Goal: Task Accomplishment & Management: Manage account settings

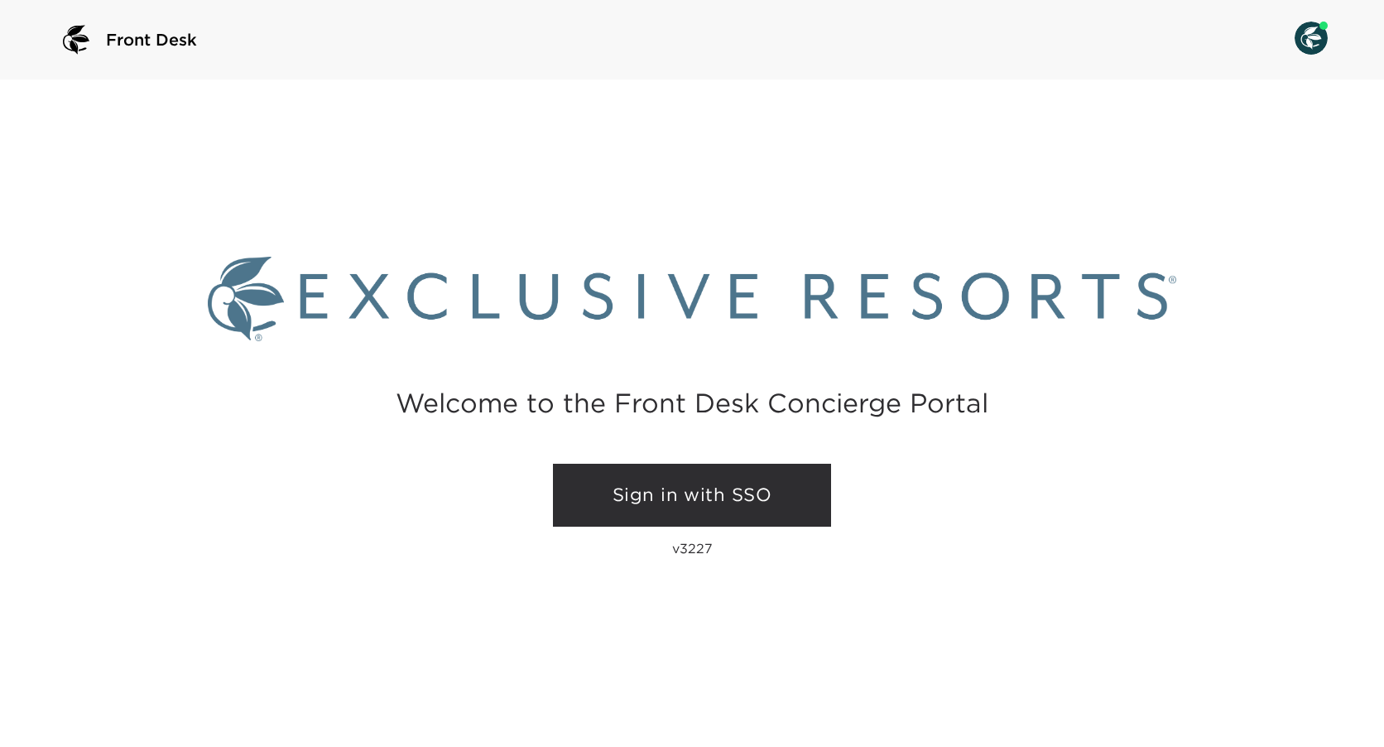
click at [628, 503] on link "Sign in with SSO" at bounding box center [692, 495] width 278 height 63
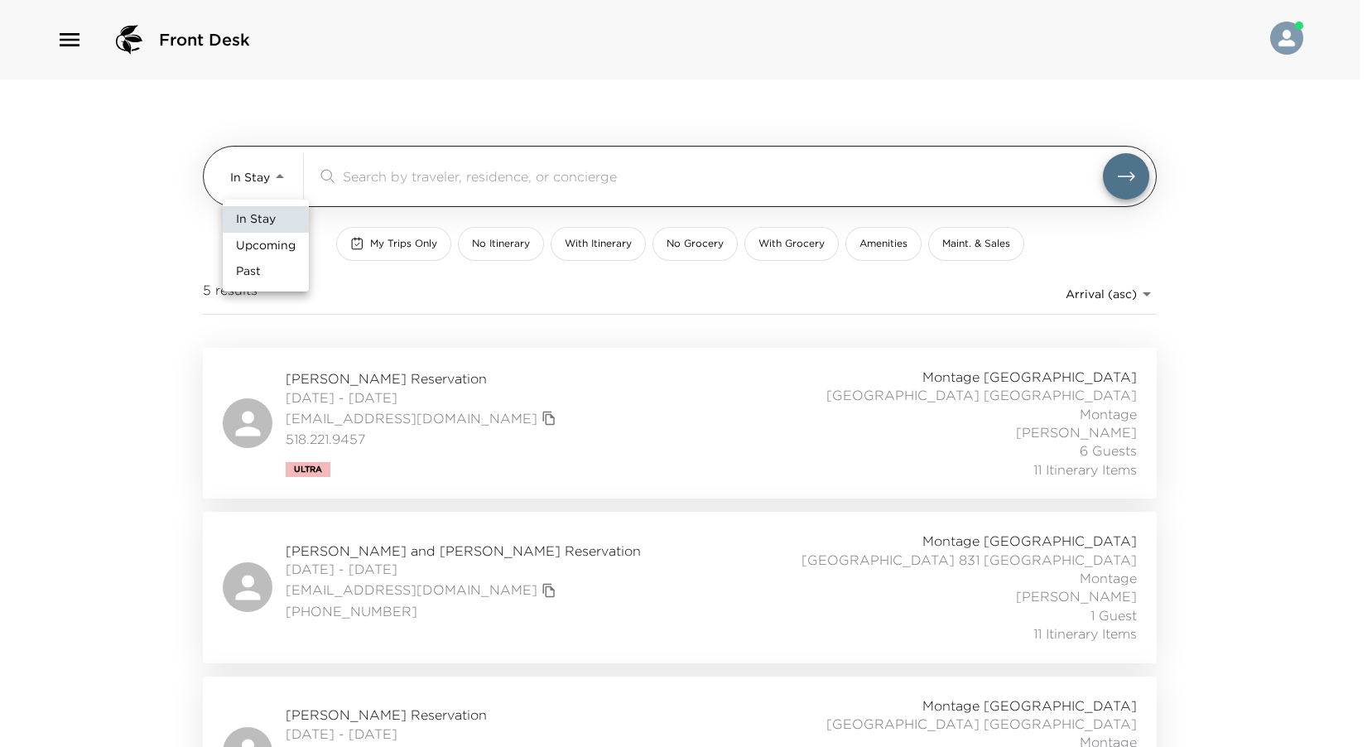
click at [285, 170] on body "Front Desk In Stay In-Stay ​ My Trips Only No Itinerary With Itinerary No Groce…" at bounding box center [686, 373] width 1372 height 747
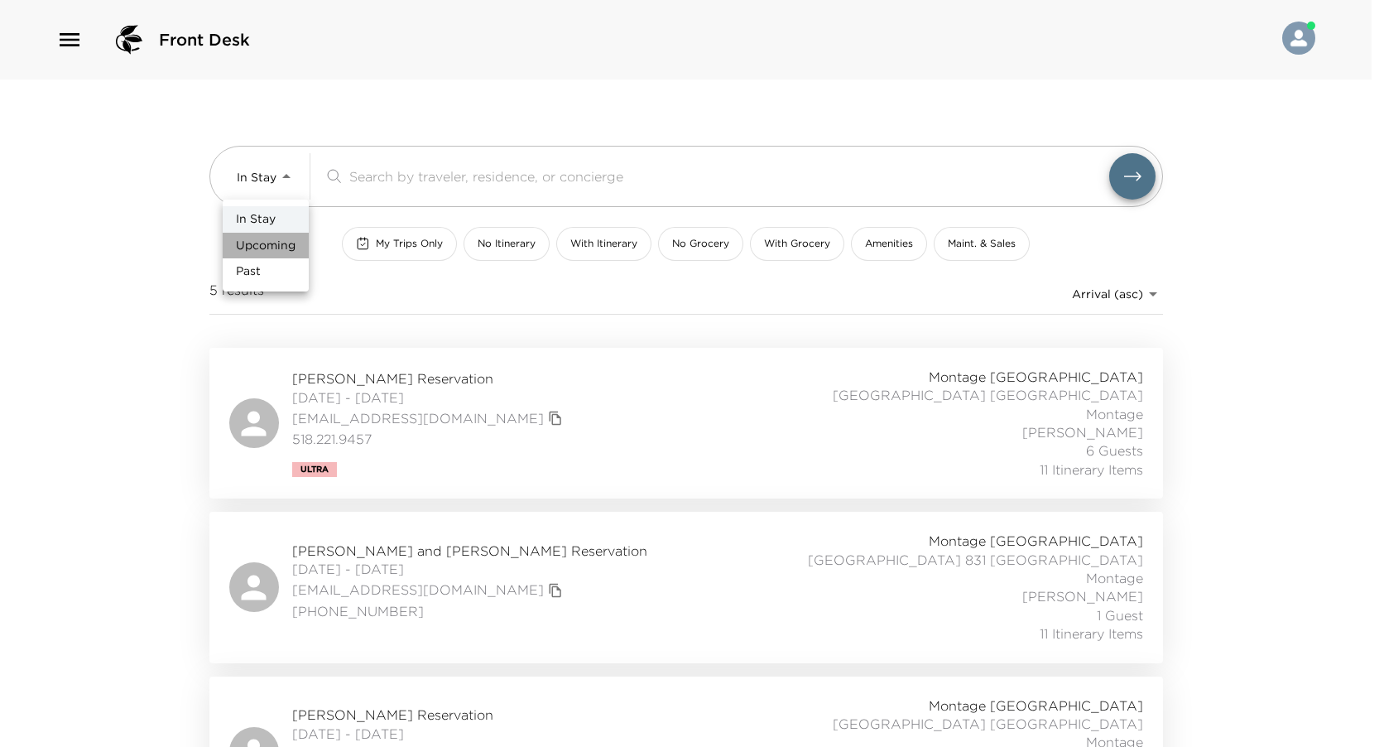
click at [268, 245] on span "Upcoming" at bounding box center [266, 246] width 60 height 17
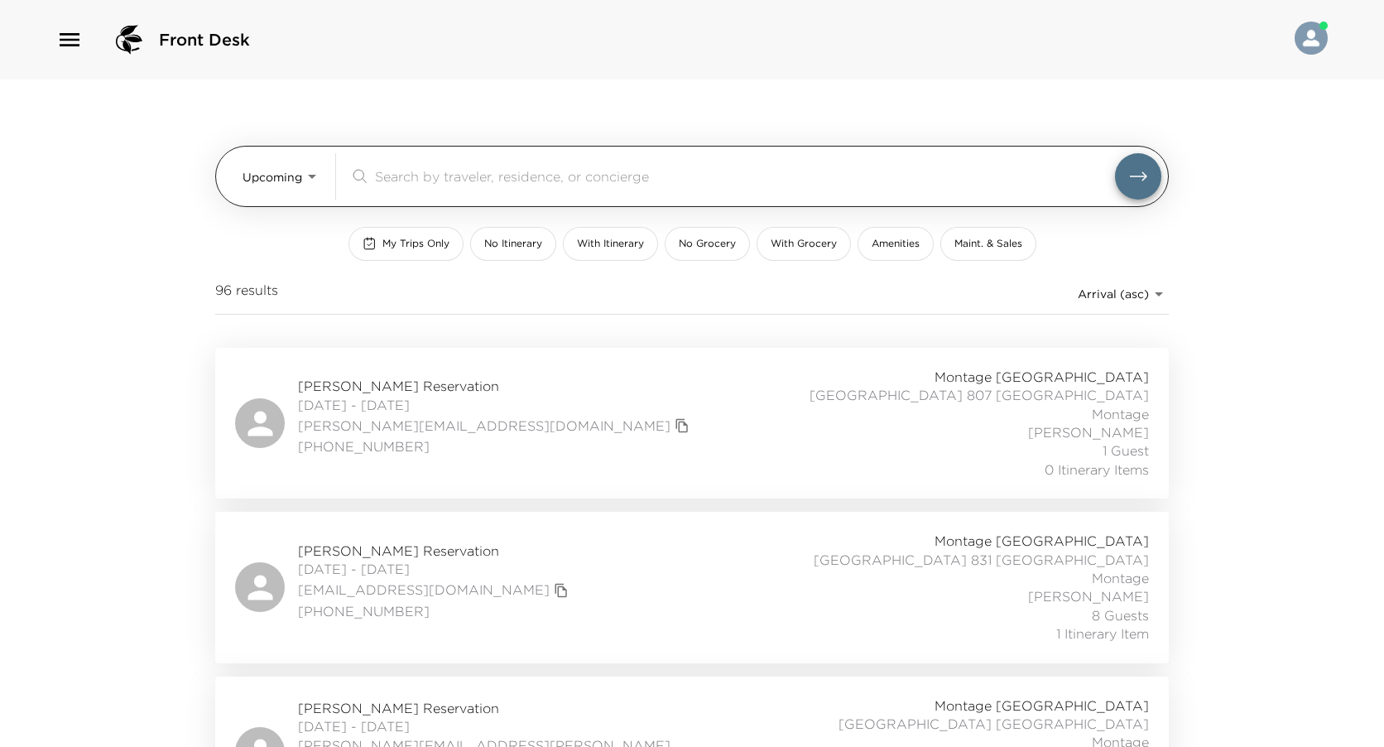
click at [267, 167] on body "Front Desk Upcoming Upcoming ​ My Trips Only No Itinerary With Itinerary No Gro…" at bounding box center [692, 373] width 1384 height 747
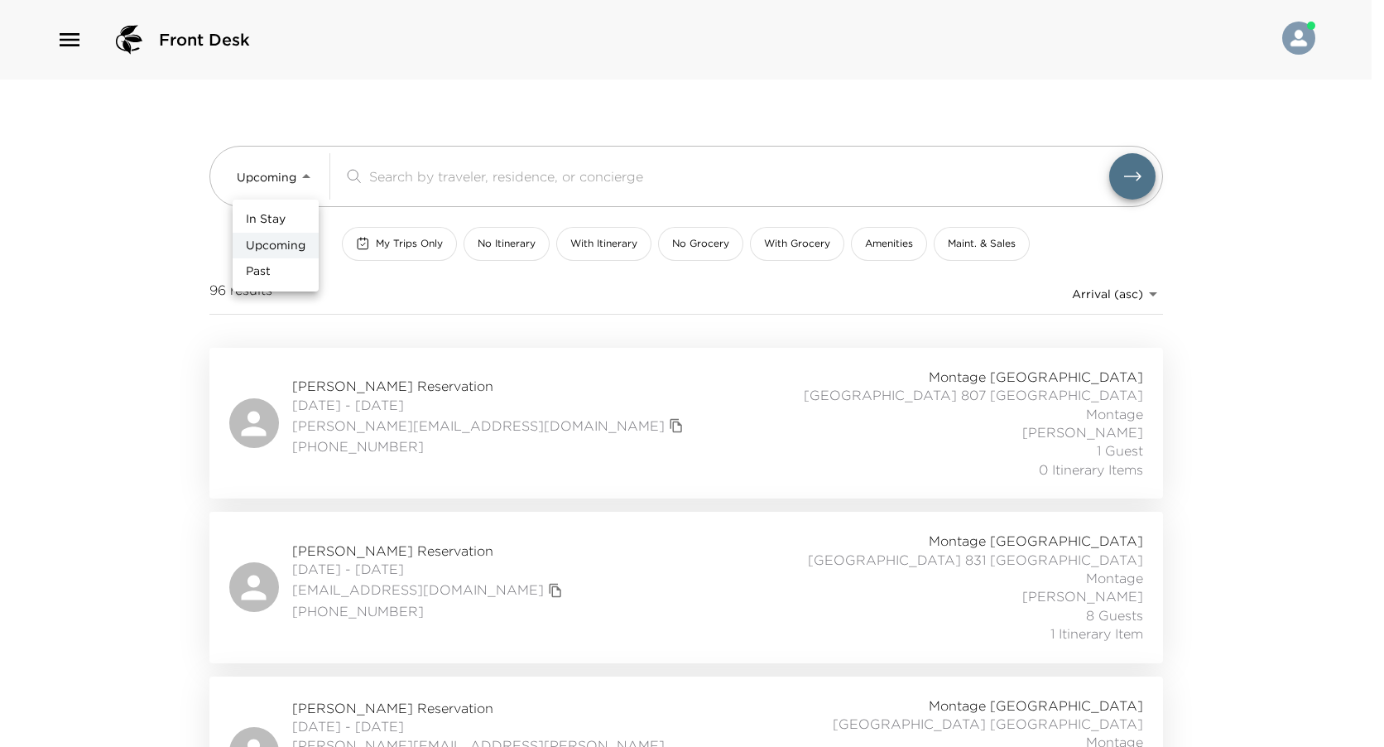
click at [268, 219] on span "In Stay" at bounding box center [266, 219] width 40 height 17
type input "In-Stay"
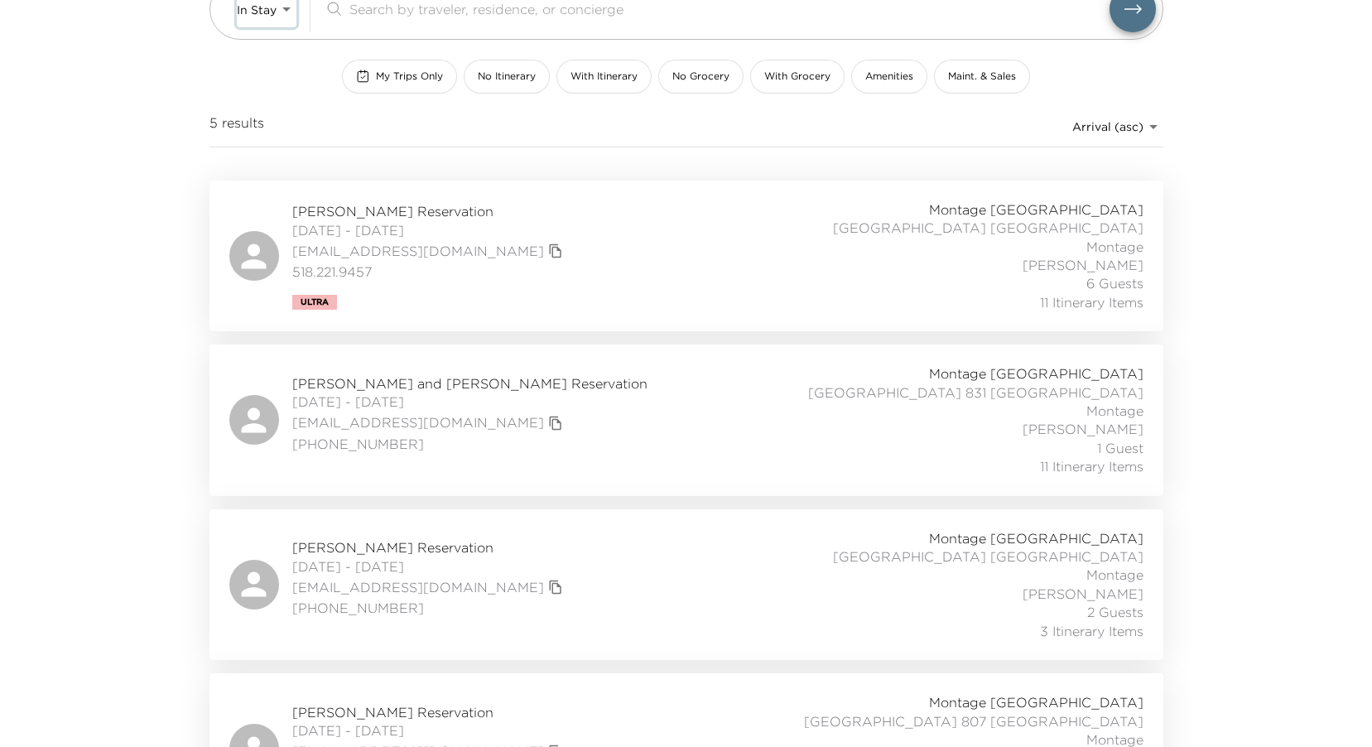
scroll to position [330, 0]
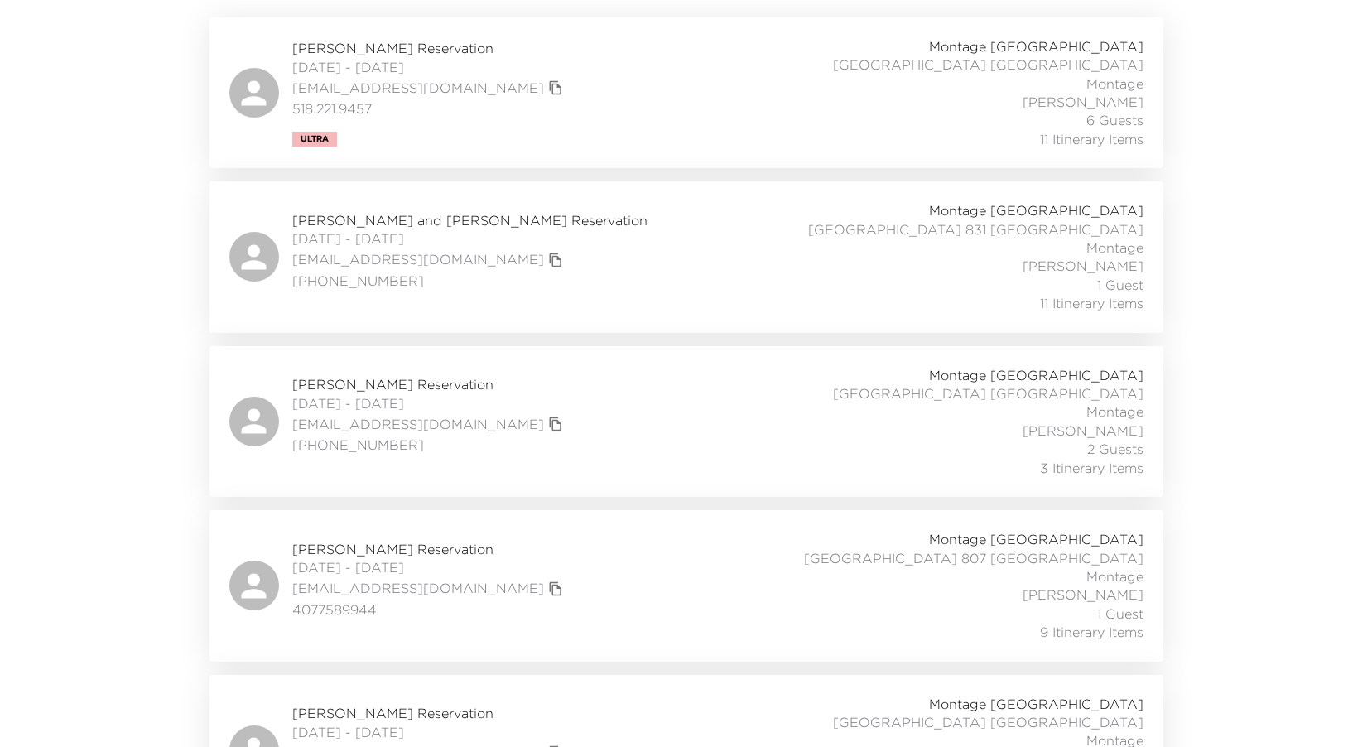
click at [614, 695] on div "[PERSON_NAME][GEOGRAPHIC_DATA] [DATE] - [DATE] [EMAIL_ADDRESS][DOMAIN_NAME] (95…" at bounding box center [686, 750] width 914 height 111
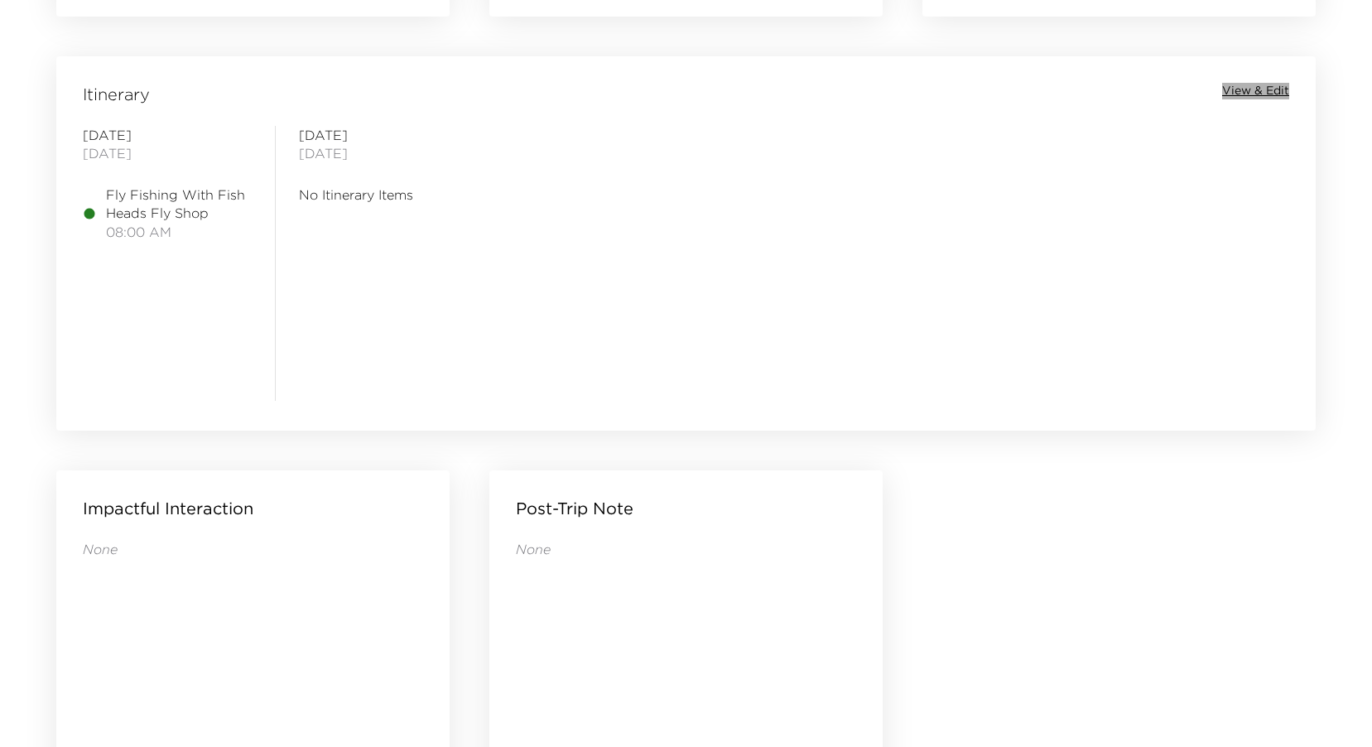
click at [1262, 90] on span "View & Edit" at bounding box center [1255, 91] width 67 height 17
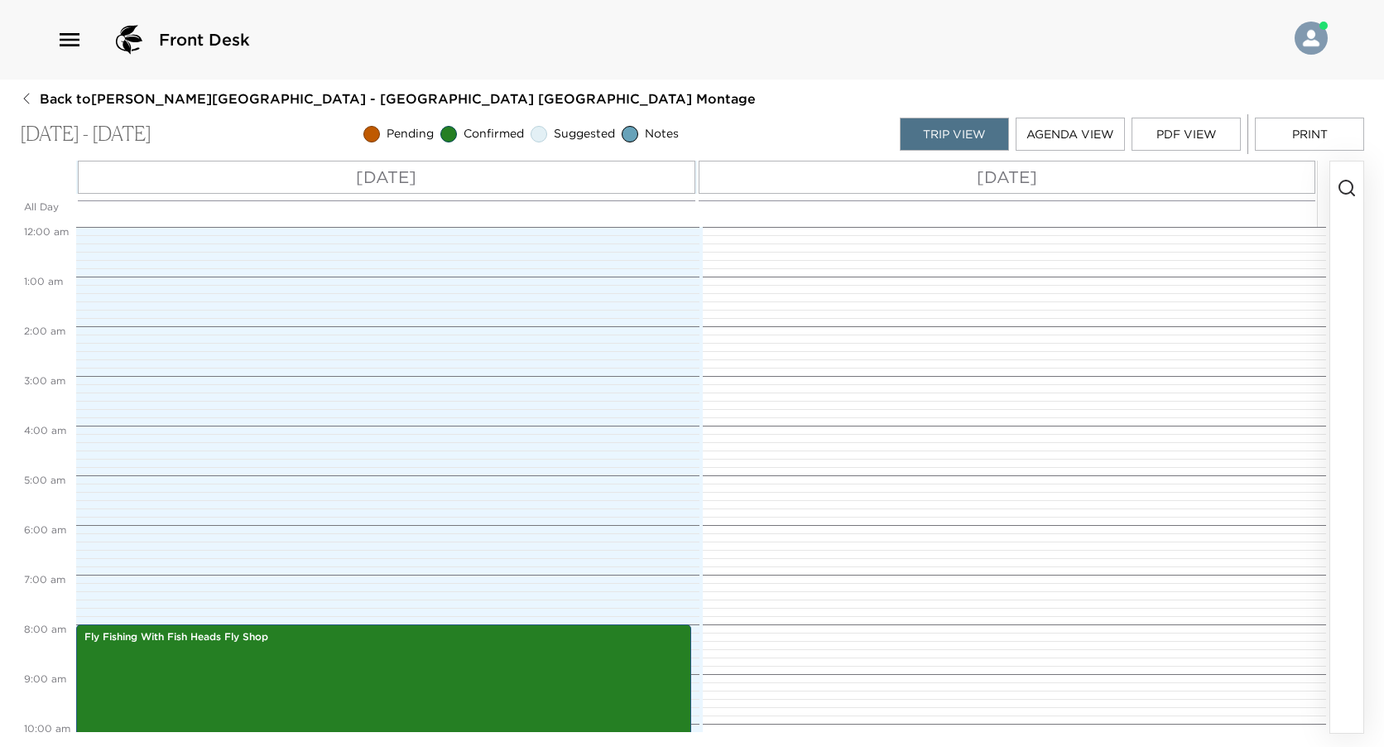
scroll to position [397, 0]
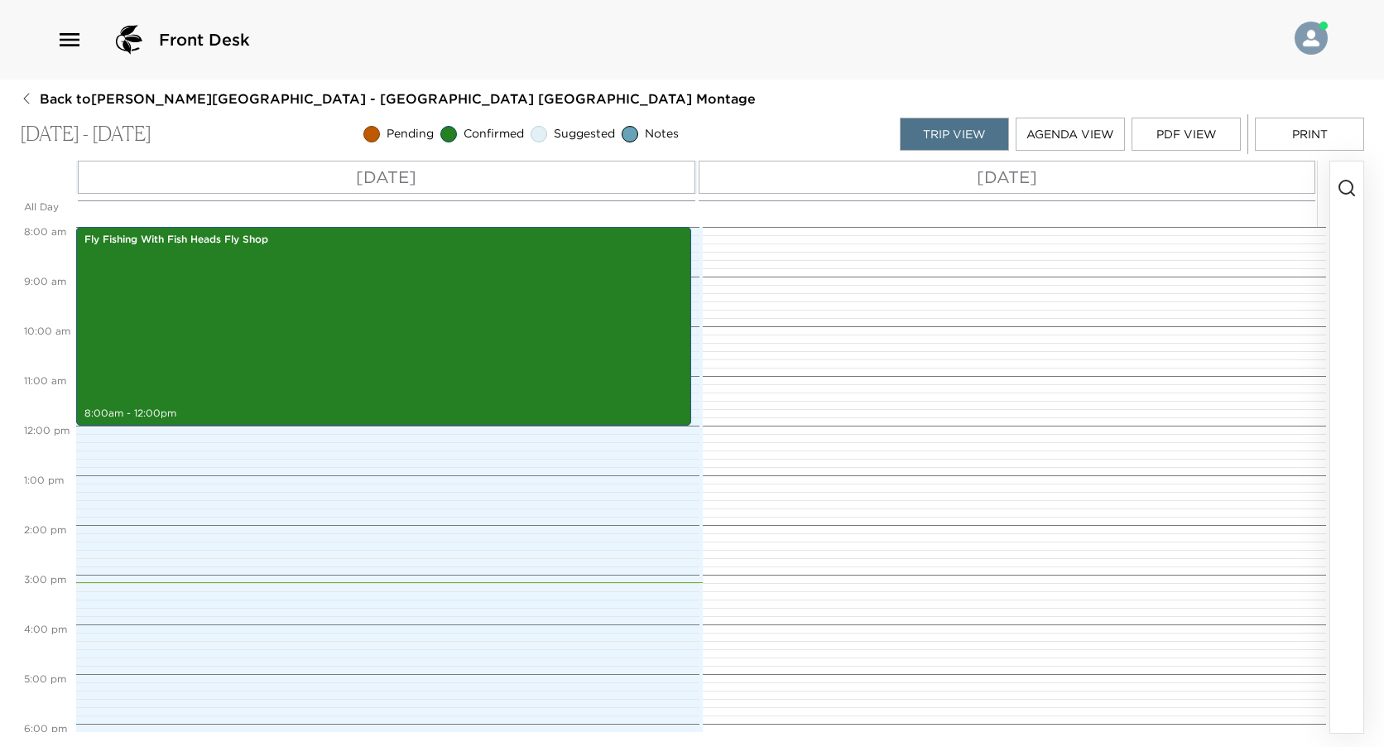
click at [582, 161] on div "Sun 08/31" at bounding box center [387, 177] width 618 height 33
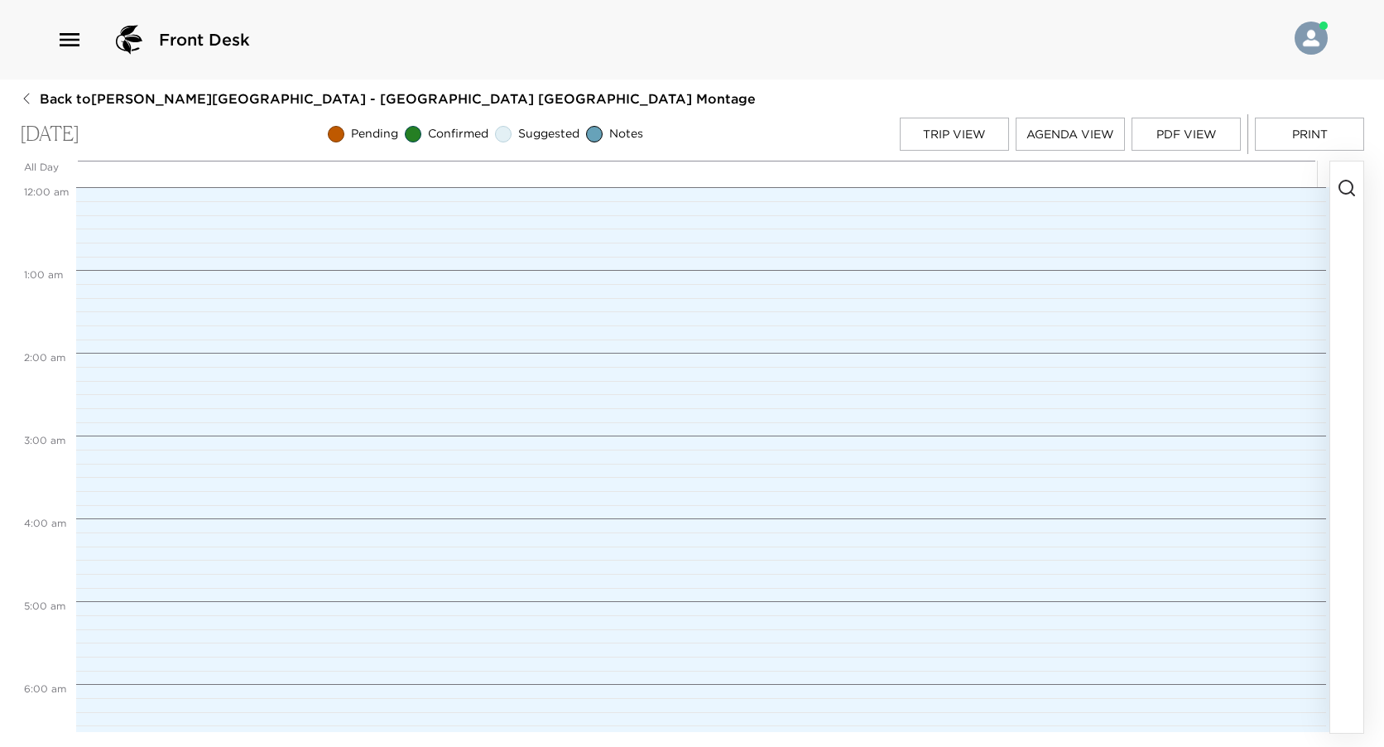
scroll to position [662, 0]
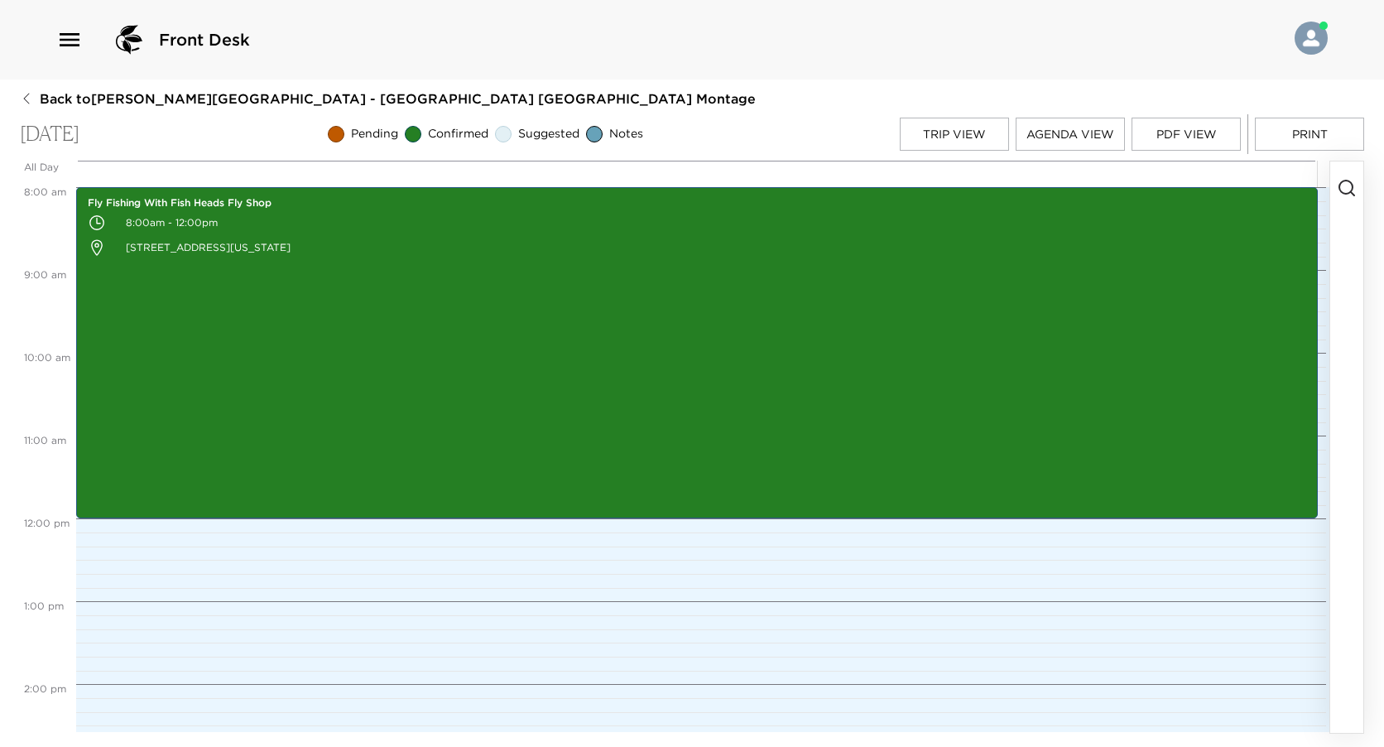
click at [1337, 185] on icon "button" at bounding box center [1347, 188] width 20 height 20
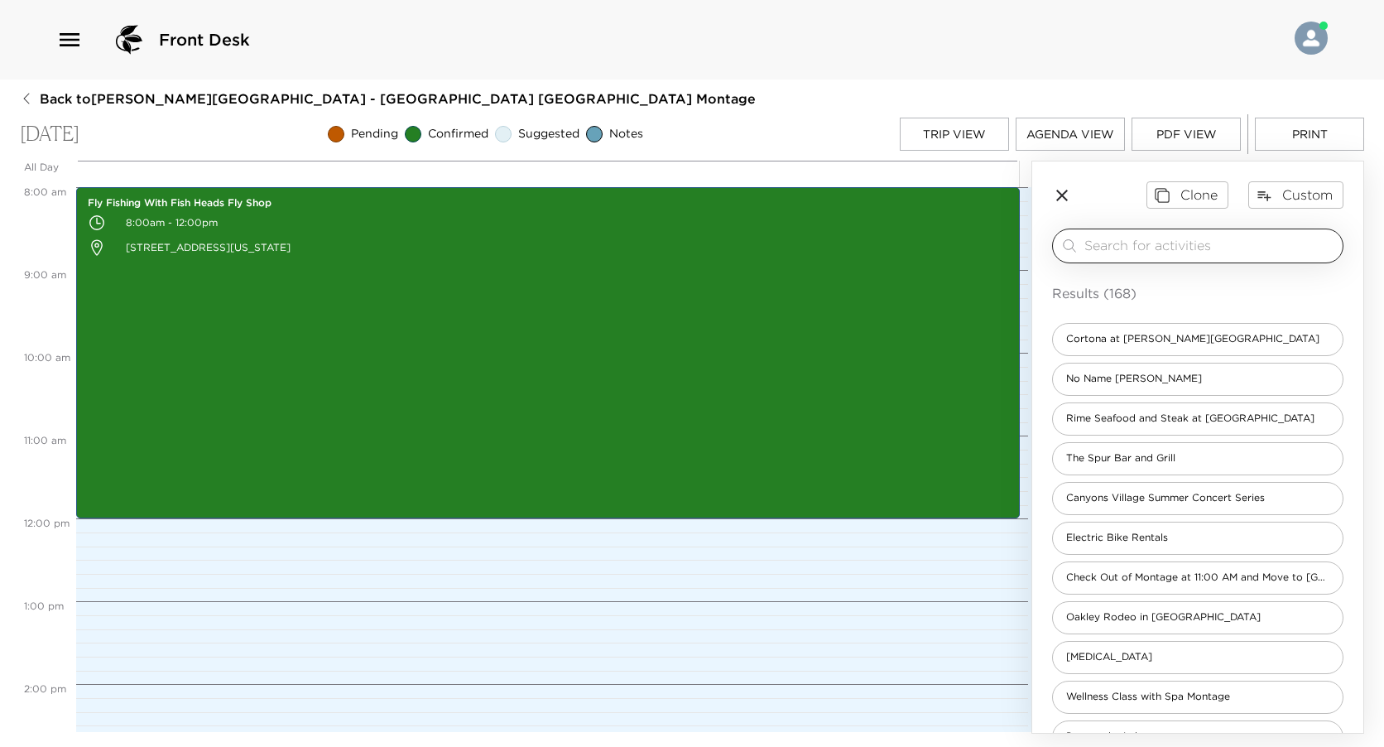
click at [1242, 243] on input "search" at bounding box center [1211, 245] width 252 height 19
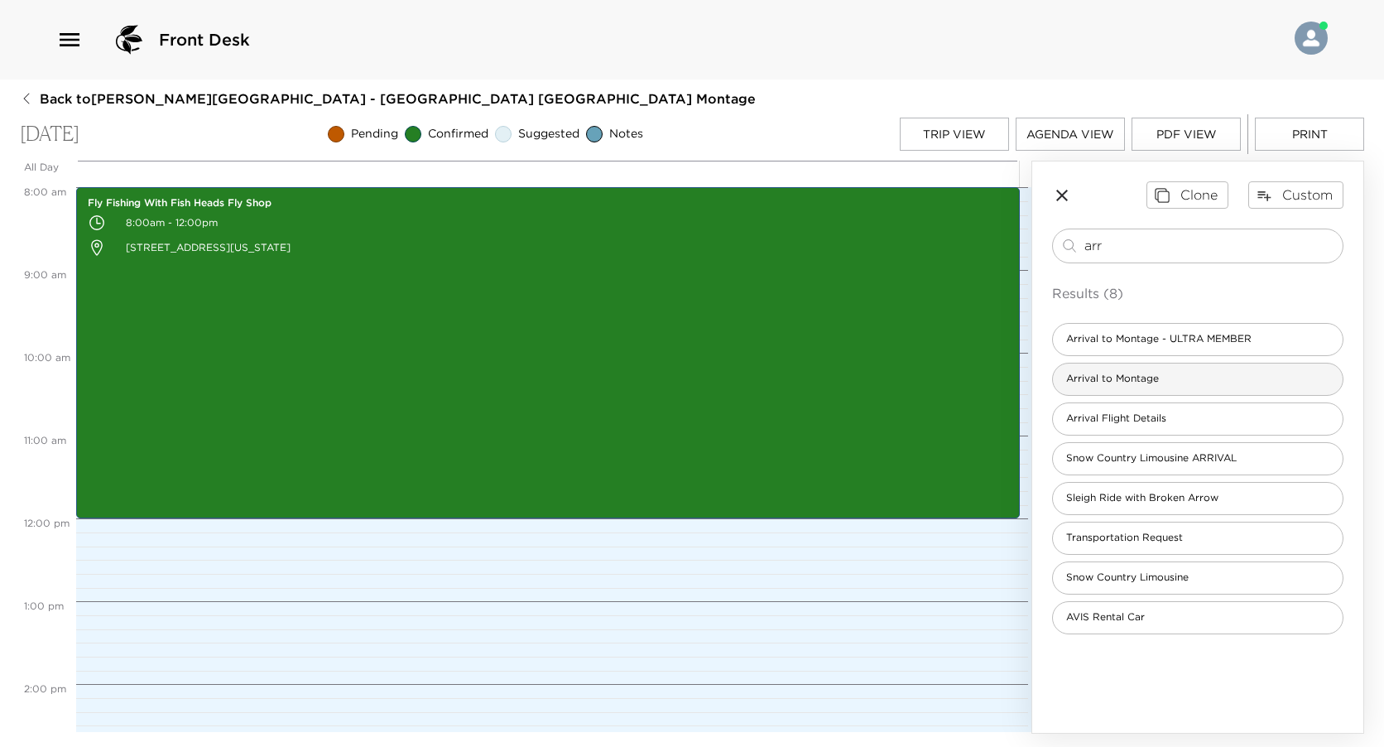
type input "arr"
click at [1167, 376] on span "Arrival to Montage" at bounding box center [1112, 379] width 119 height 14
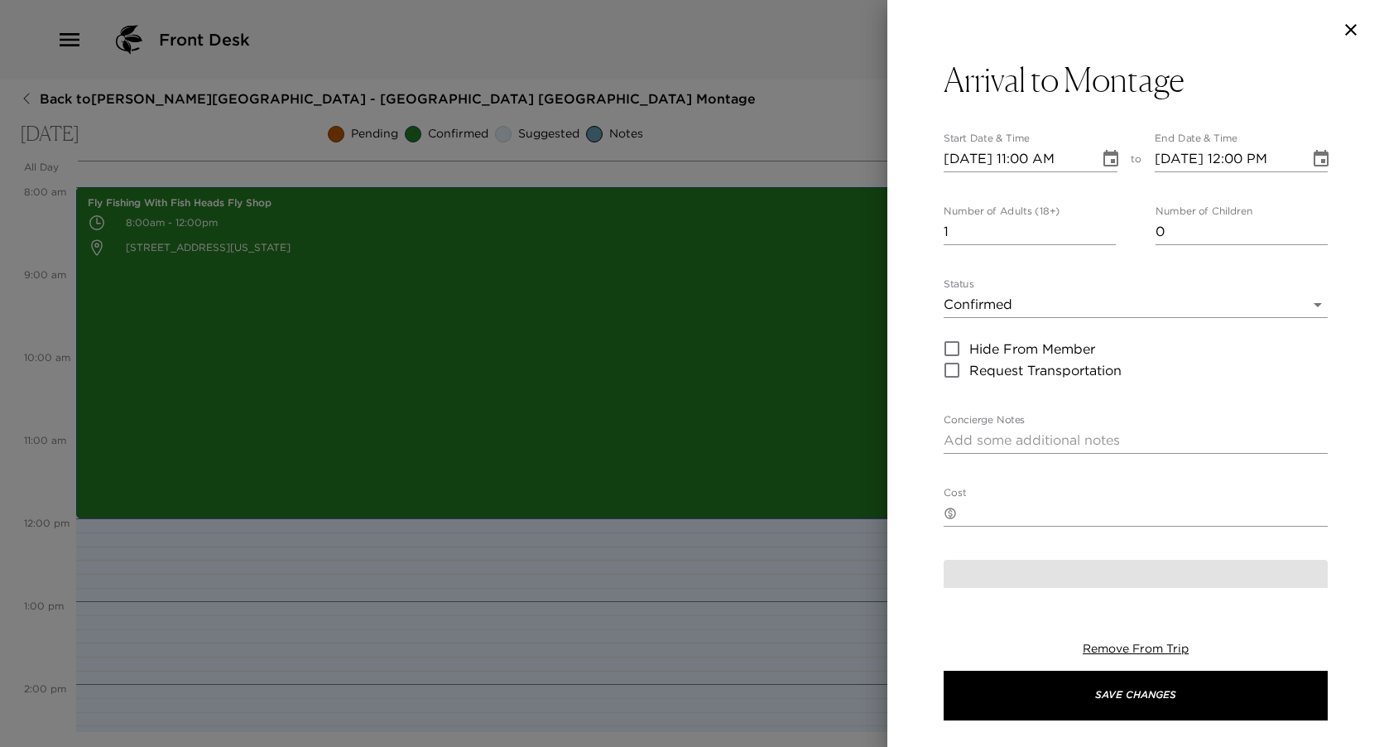
type textarea "We are expecting your arrival today. Please confirm your arrival time with us. …"
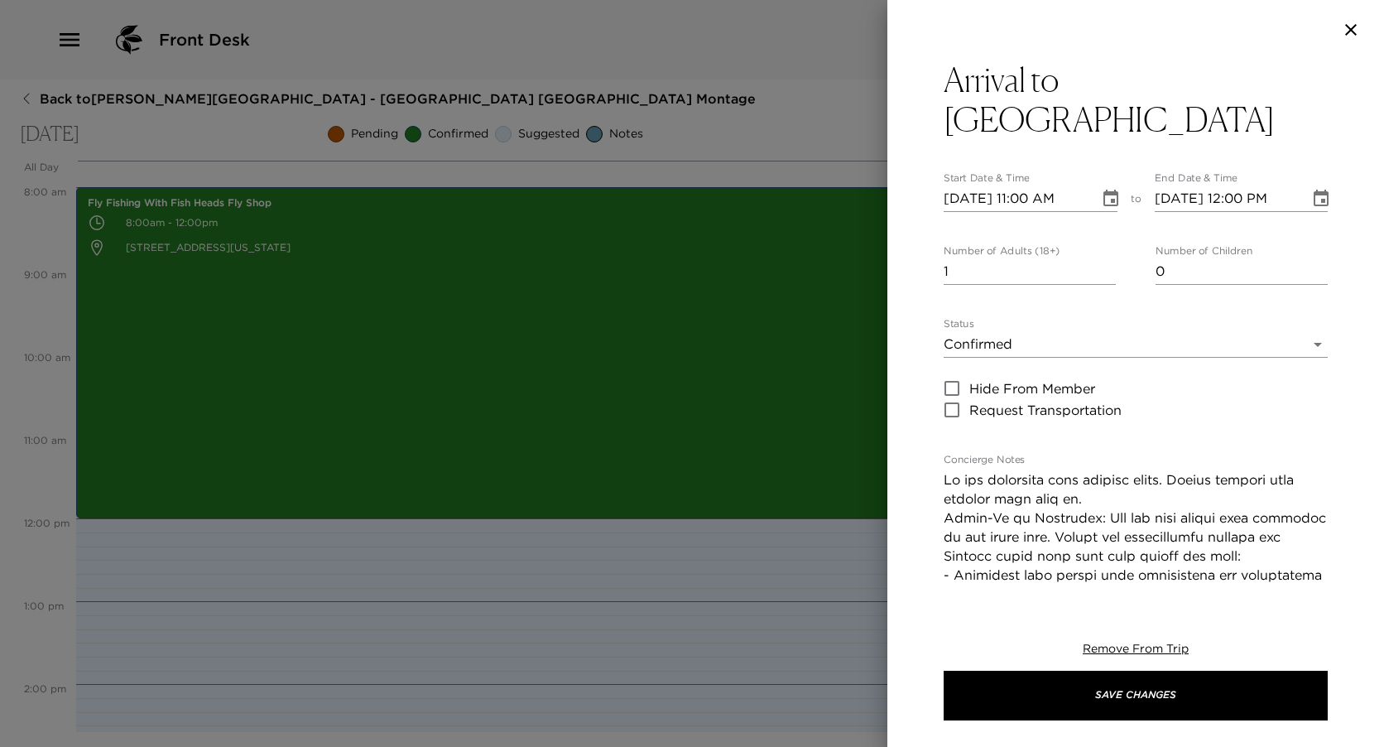
drag, startPoint x: 1110, startPoint y: 189, endPoint x: 1106, endPoint y: 210, distance: 21.9
click at [1110, 188] on button "Choose date, selected date is Aug 31, 2025" at bounding box center [1111, 198] width 33 height 33
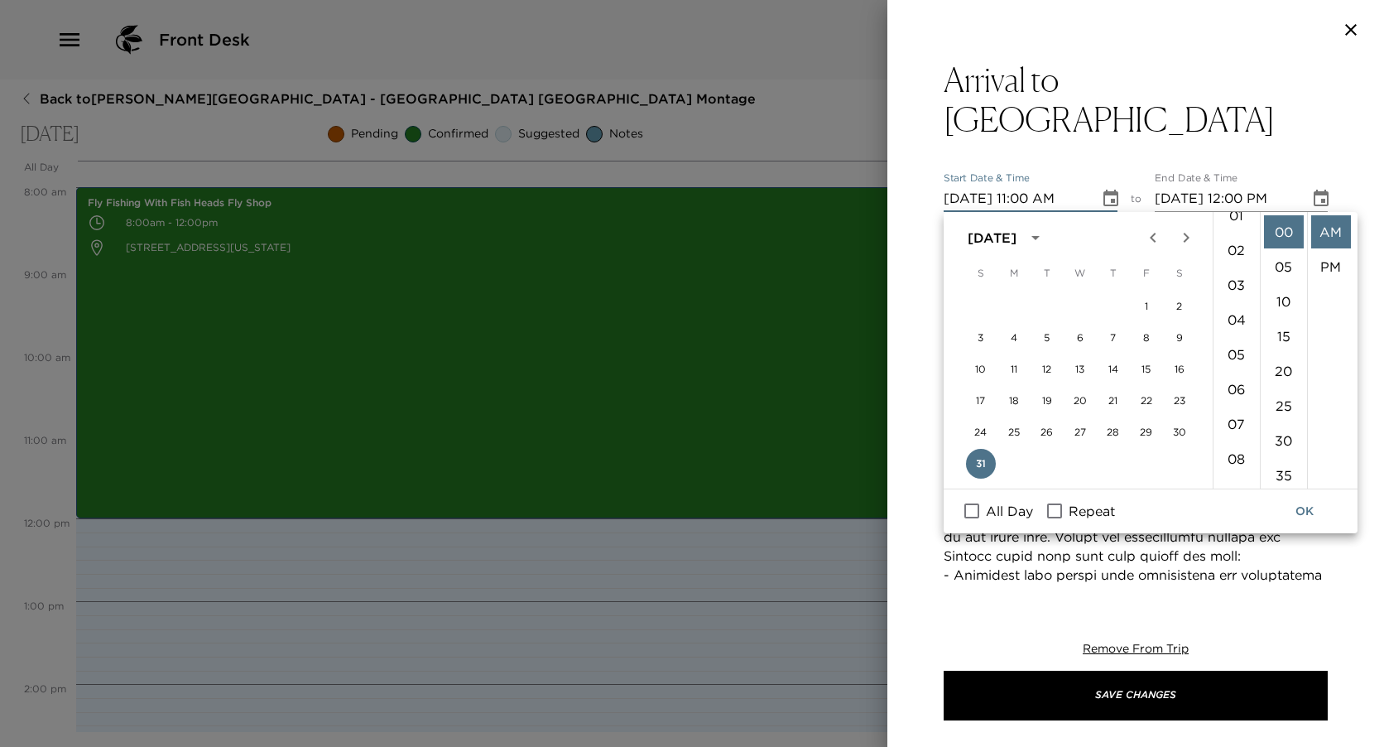
click at [1237, 312] on li "04" at bounding box center [1237, 319] width 40 height 33
click at [1329, 272] on li "PM" at bounding box center [1332, 266] width 40 height 33
type input "08/31/2025 04:00 PM"
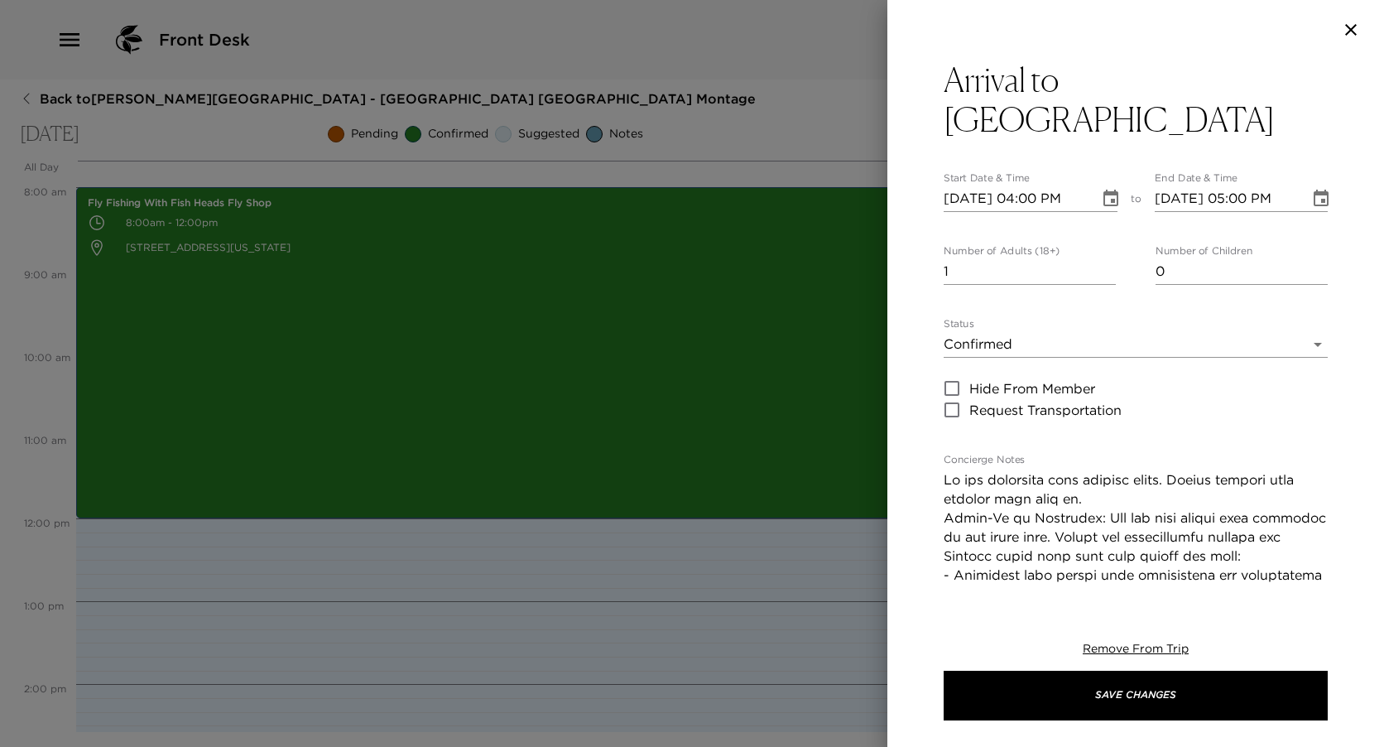
scroll to position [35, 0]
click at [1314, 200] on icon "Choose date, selected date is Aug 31, 2025" at bounding box center [1321, 198] width 15 height 17
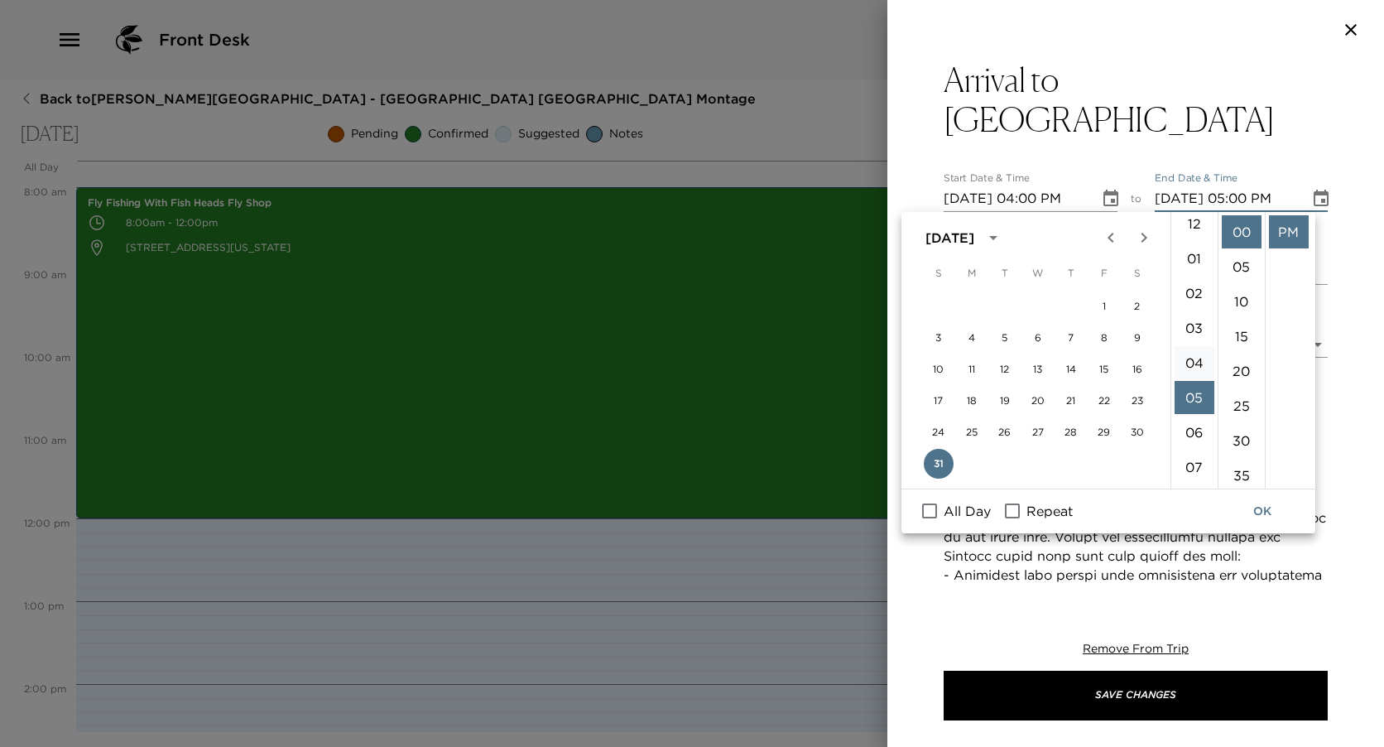
click at [1191, 349] on li "04" at bounding box center [1195, 362] width 40 height 33
type input "08/31/2025 04:00 PM"
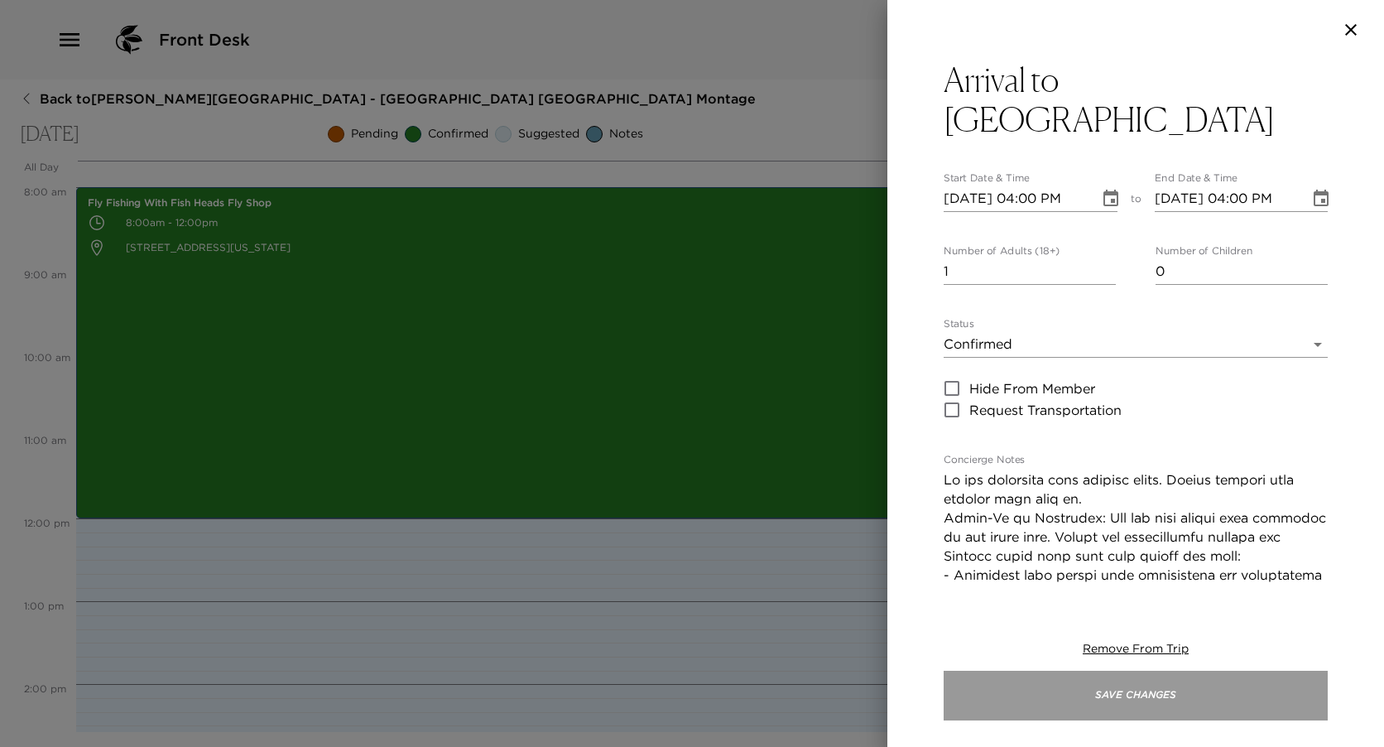
click at [1090, 683] on button "Save Changes" at bounding box center [1136, 696] width 384 height 50
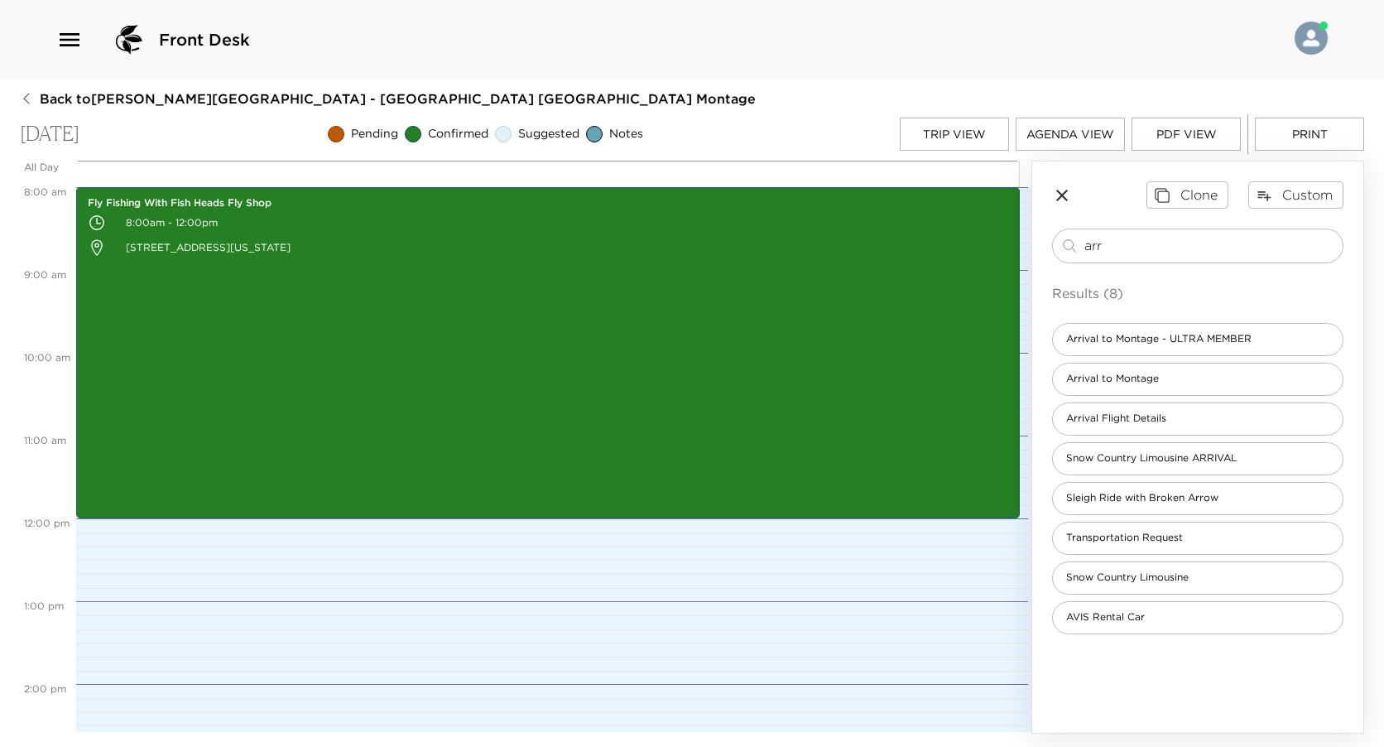
click at [999, 137] on button "Trip View" at bounding box center [954, 134] width 109 height 33
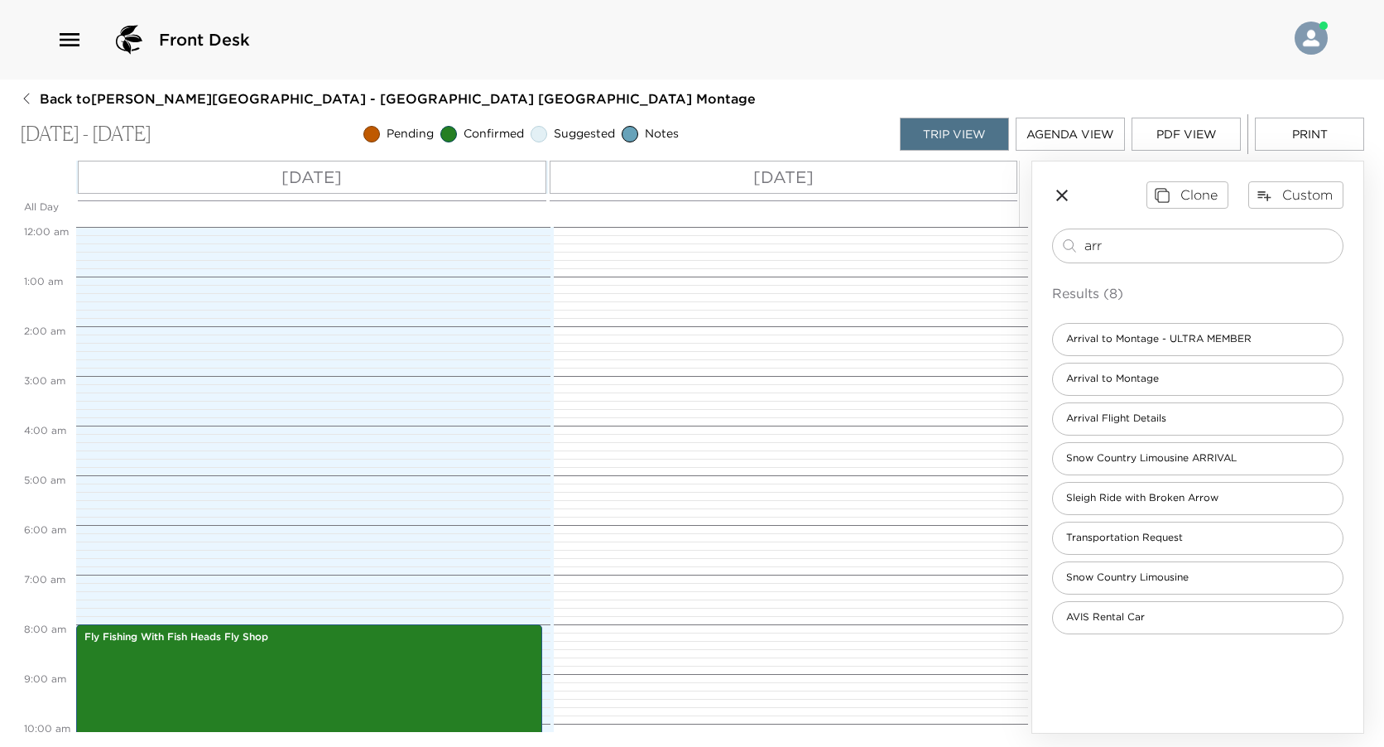
scroll to position [397, 0]
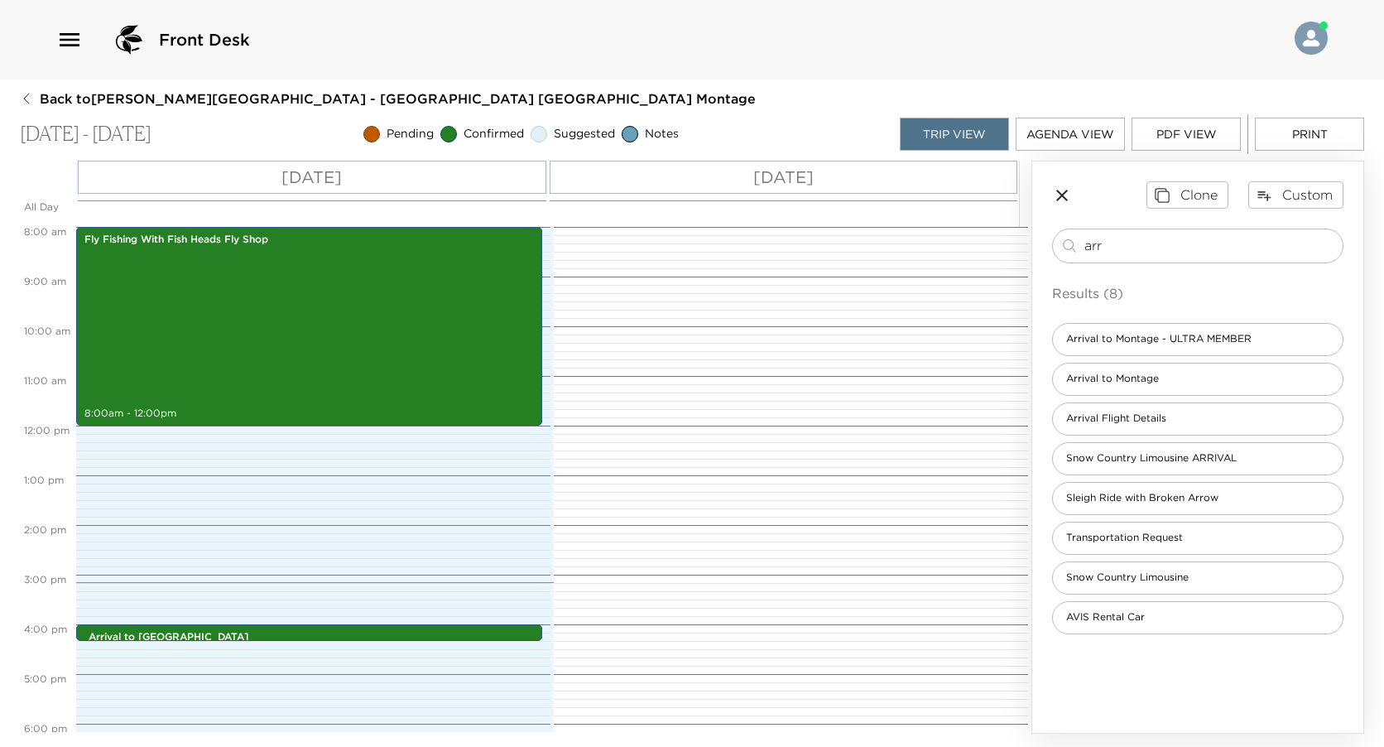
click at [989, 178] on div "Mon 09/01" at bounding box center [784, 177] width 469 height 33
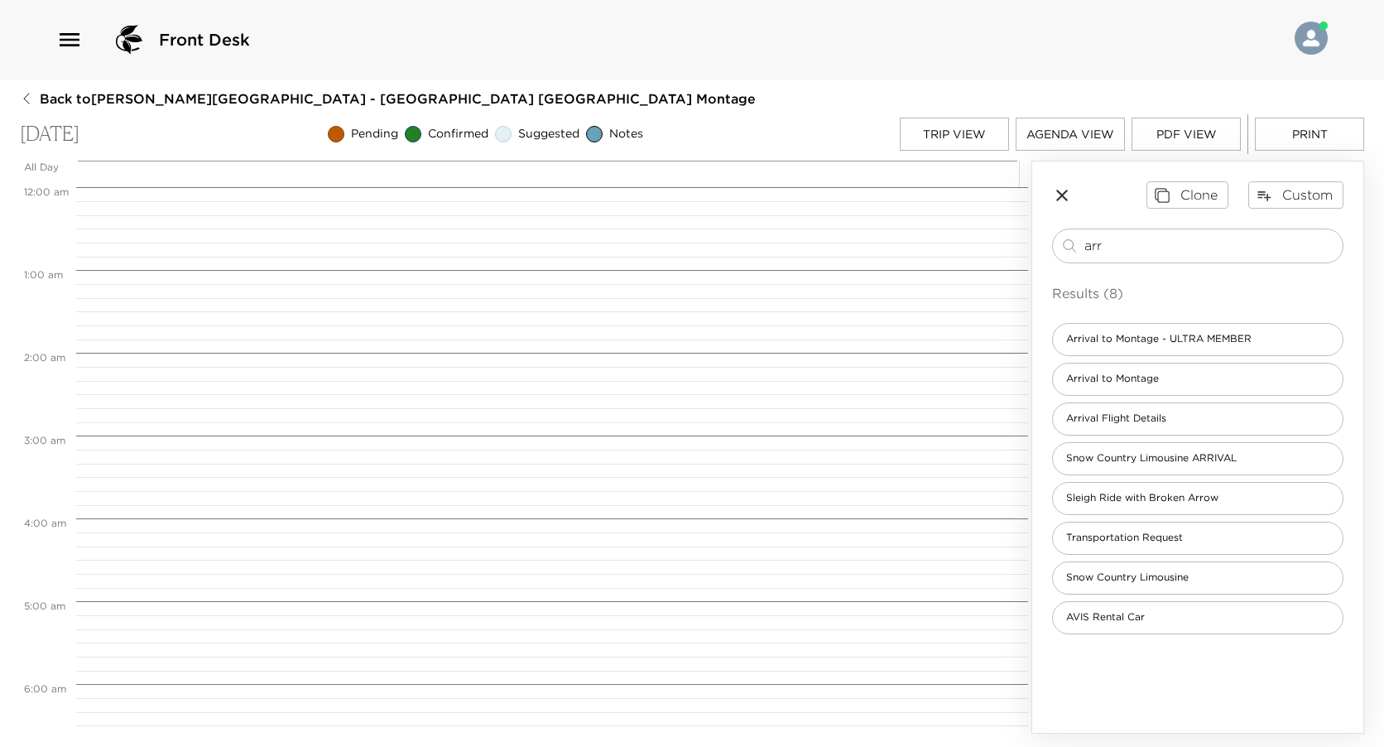
scroll to position [662, 0]
click at [1167, 246] on input "arr" at bounding box center [1211, 245] width 252 height 19
click at [1167, 247] on input "arr" at bounding box center [1211, 245] width 252 height 19
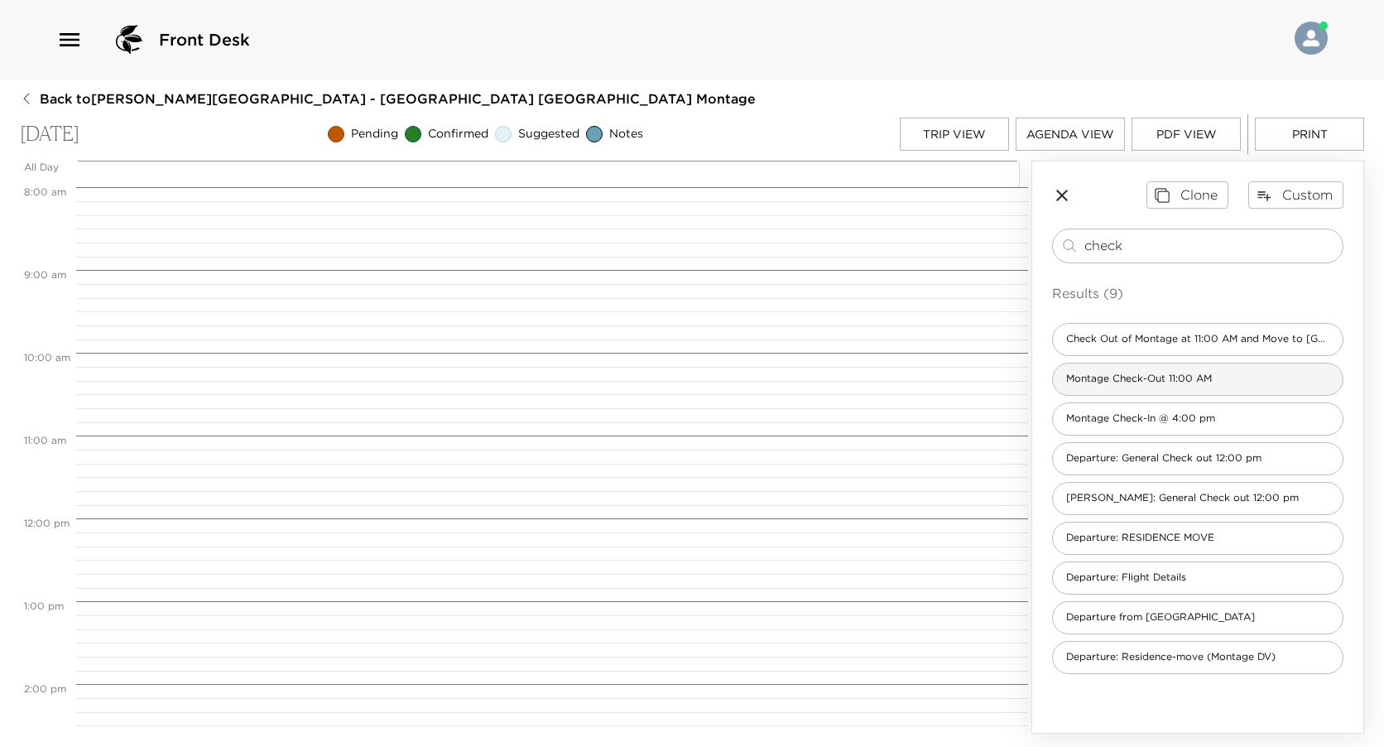
type input "check"
click at [1152, 378] on span "Montage Check-Out 11:00 AM" at bounding box center [1139, 379] width 172 height 14
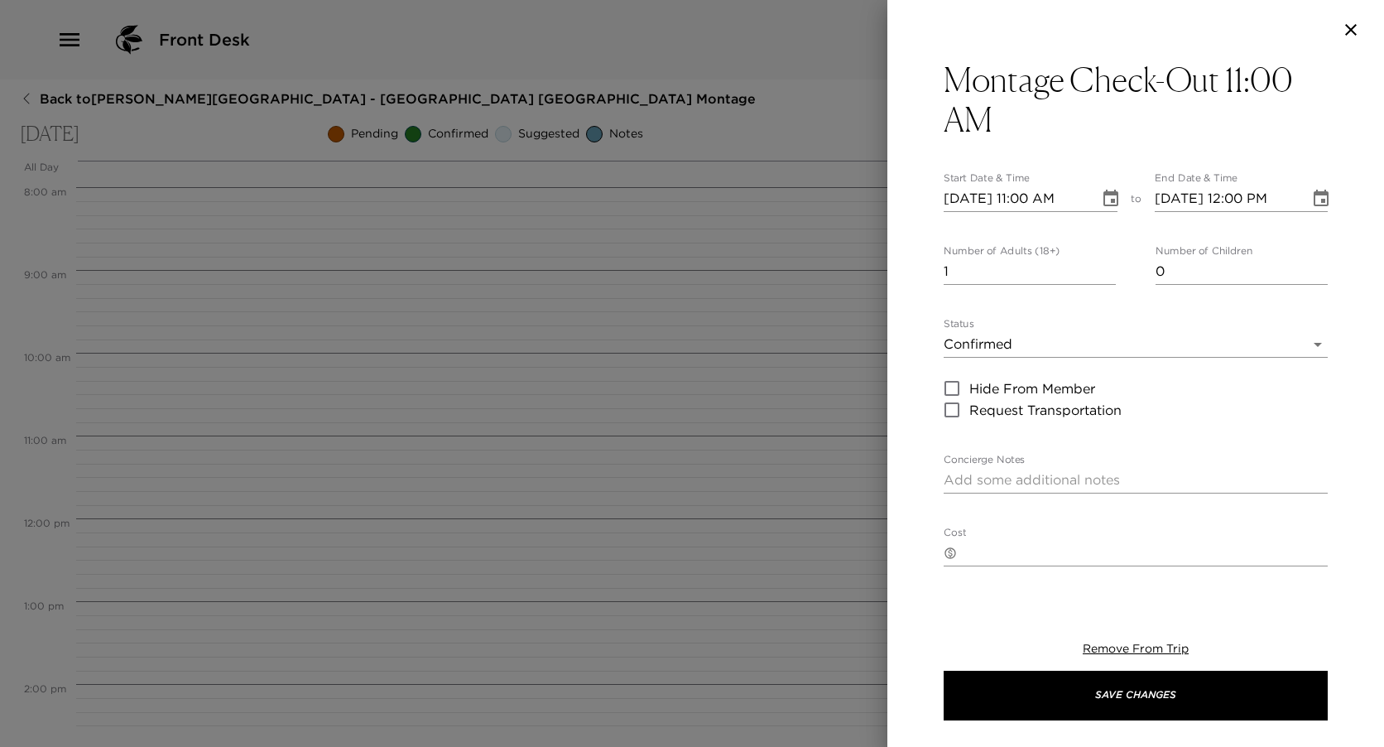
type textarea "Please note that check out time is 11:00 am. If we can assist you with arrangem…"
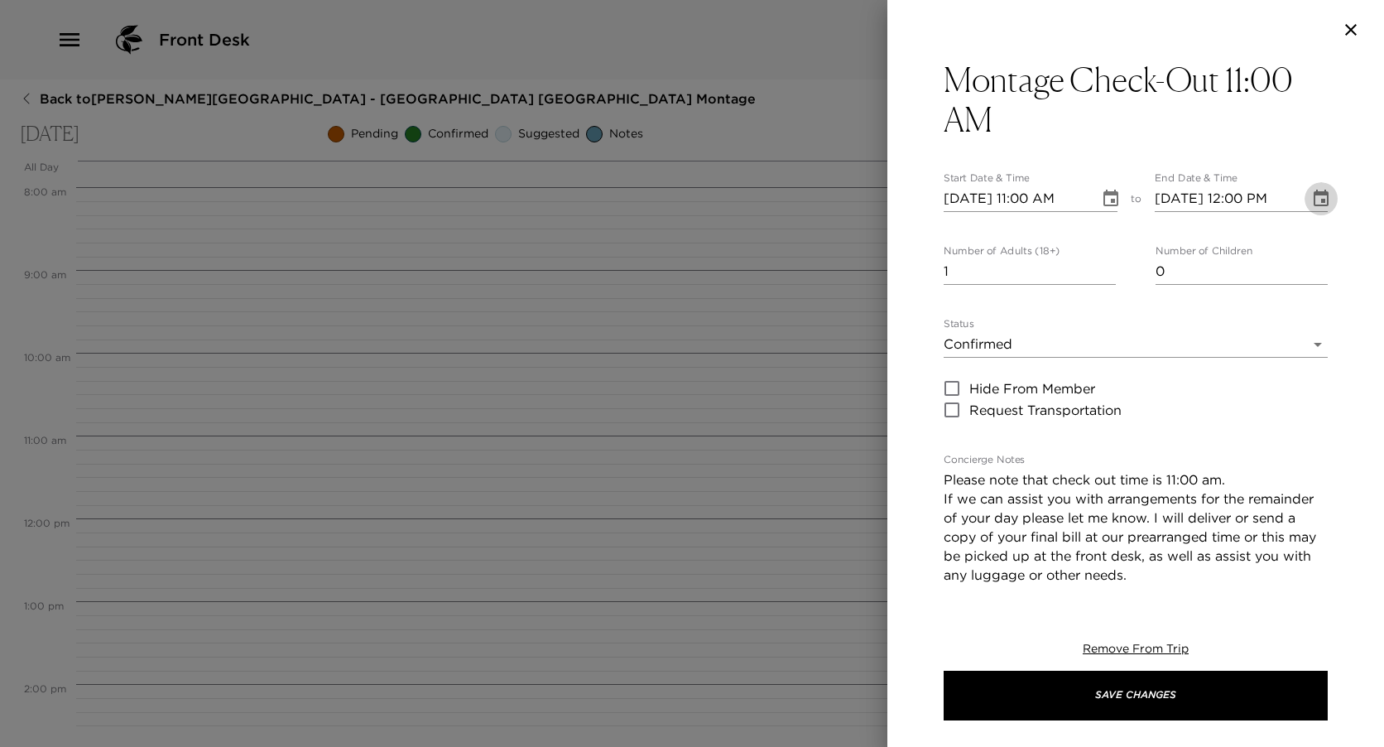
click at [1314, 200] on icon "Choose date, selected date is Sep 1, 2025" at bounding box center [1321, 198] width 15 height 17
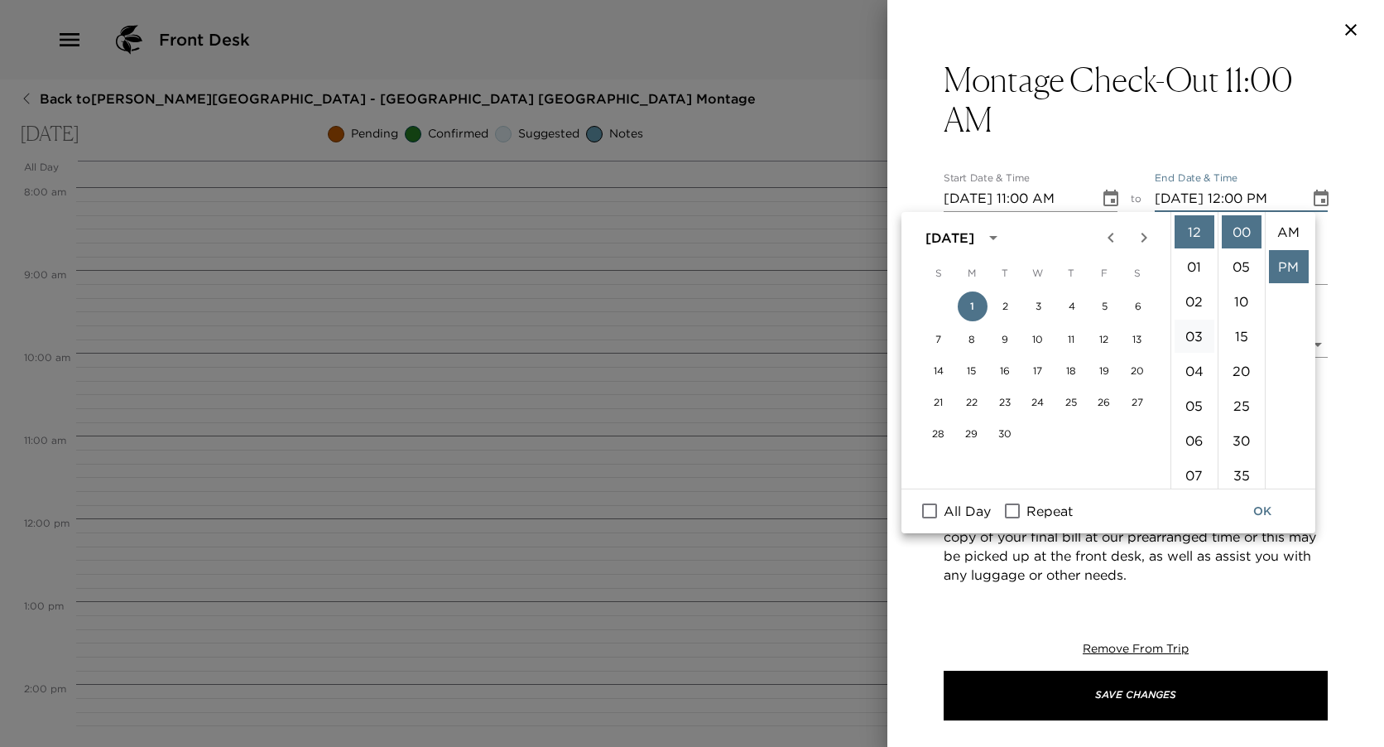
scroll to position [35, 0]
click at [1189, 278] on li "11" at bounding box center [1195, 283] width 40 height 33
click at [1287, 235] on li "AM" at bounding box center [1289, 231] width 40 height 33
type input "09/01/2025 11:00 AM"
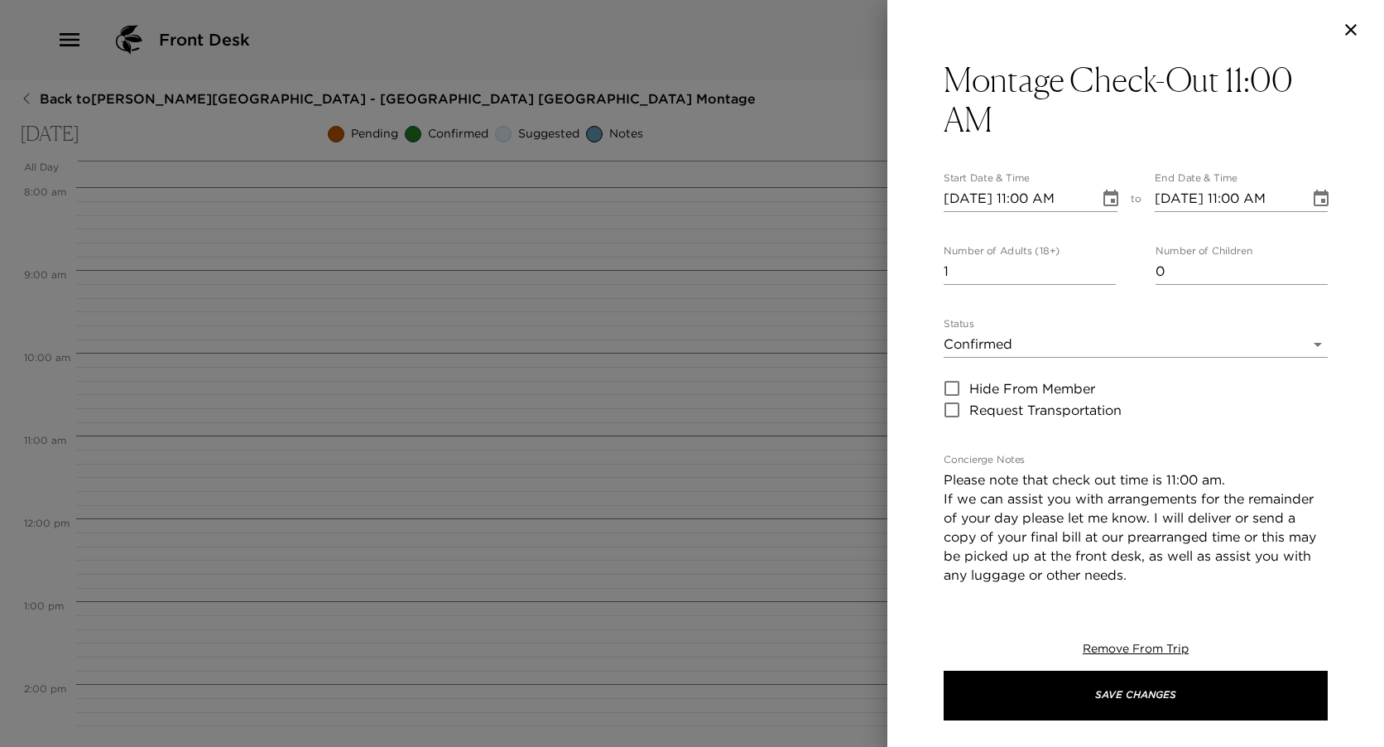
click at [1132, 725] on div "Remove From Trip Save Changes" at bounding box center [1136, 680] width 384 height 132
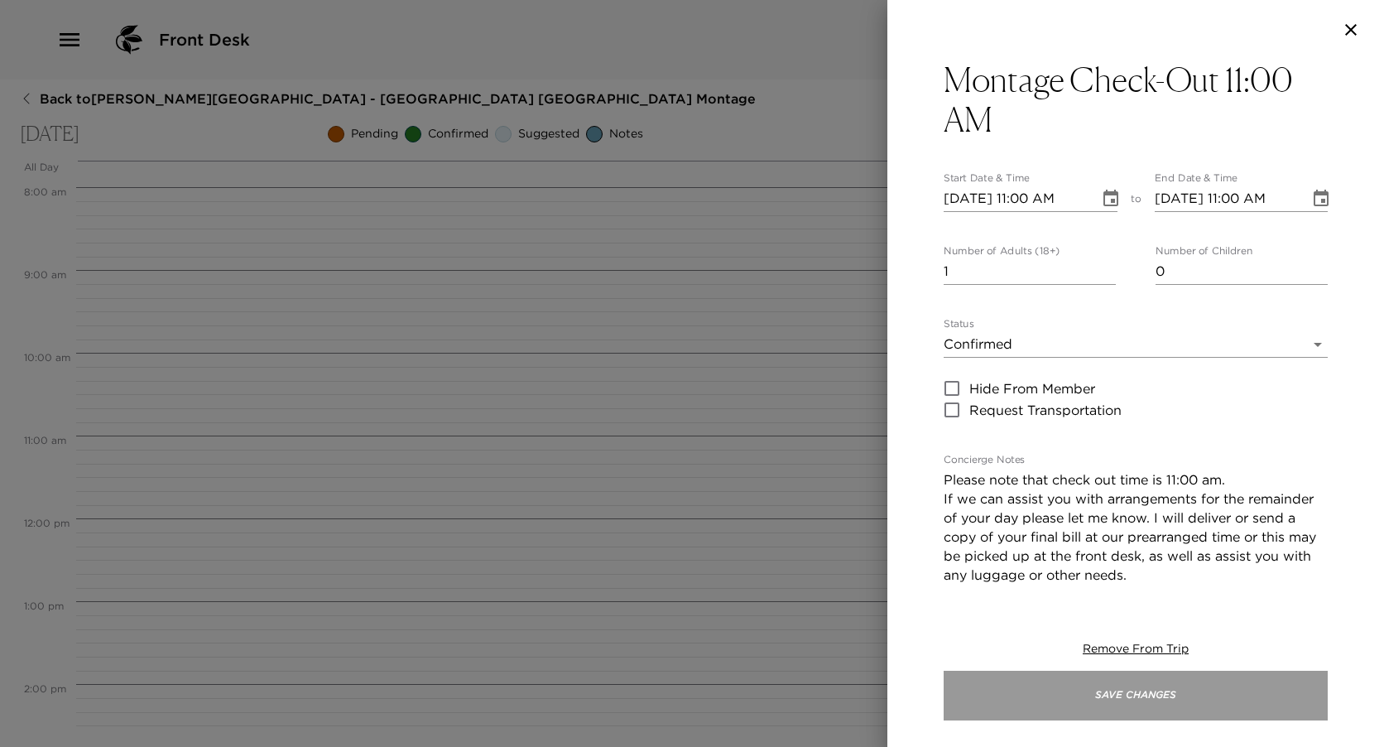
click at [1133, 717] on button "Save Changes" at bounding box center [1136, 696] width 384 height 50
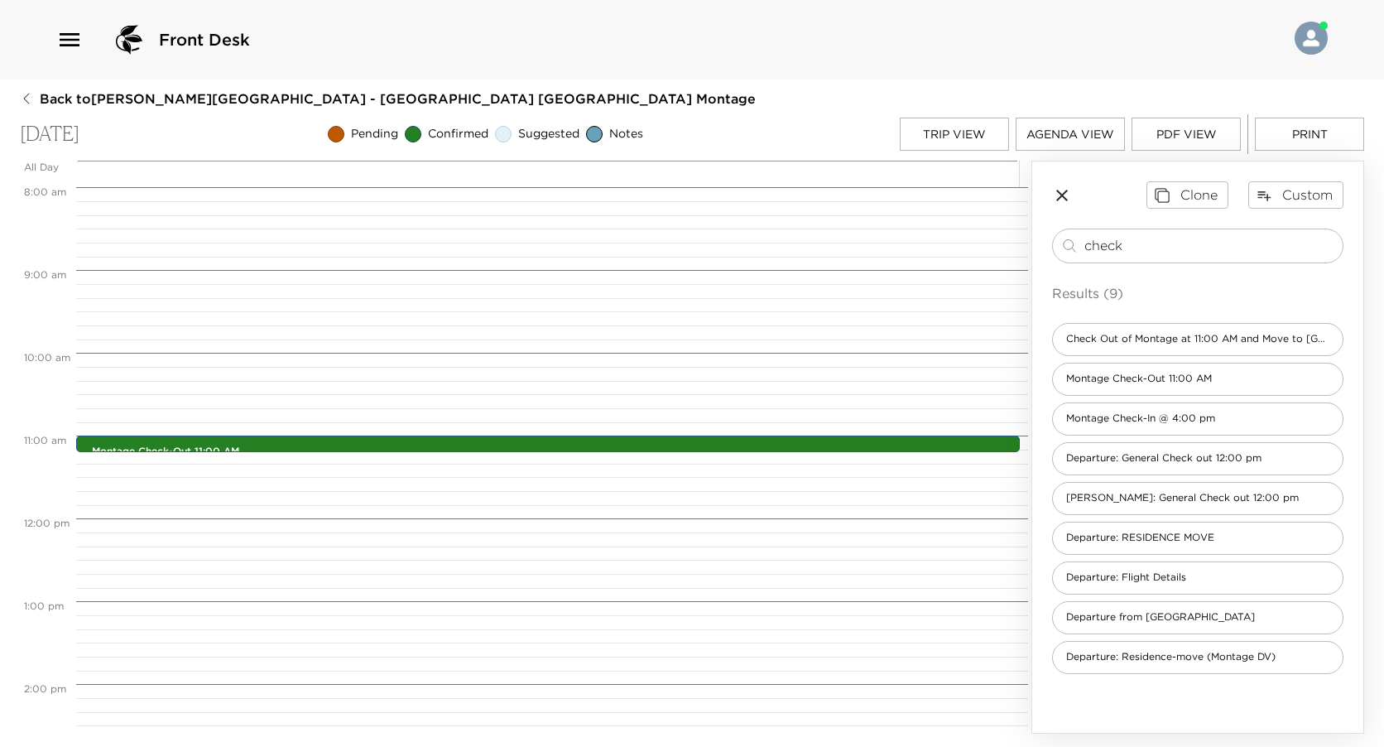
click at [1304, 136] on button "Print" at bounding box center [1309, 134] width 109 height 33
